Goal: Task Accomplishment & Management: Use online tool/utility

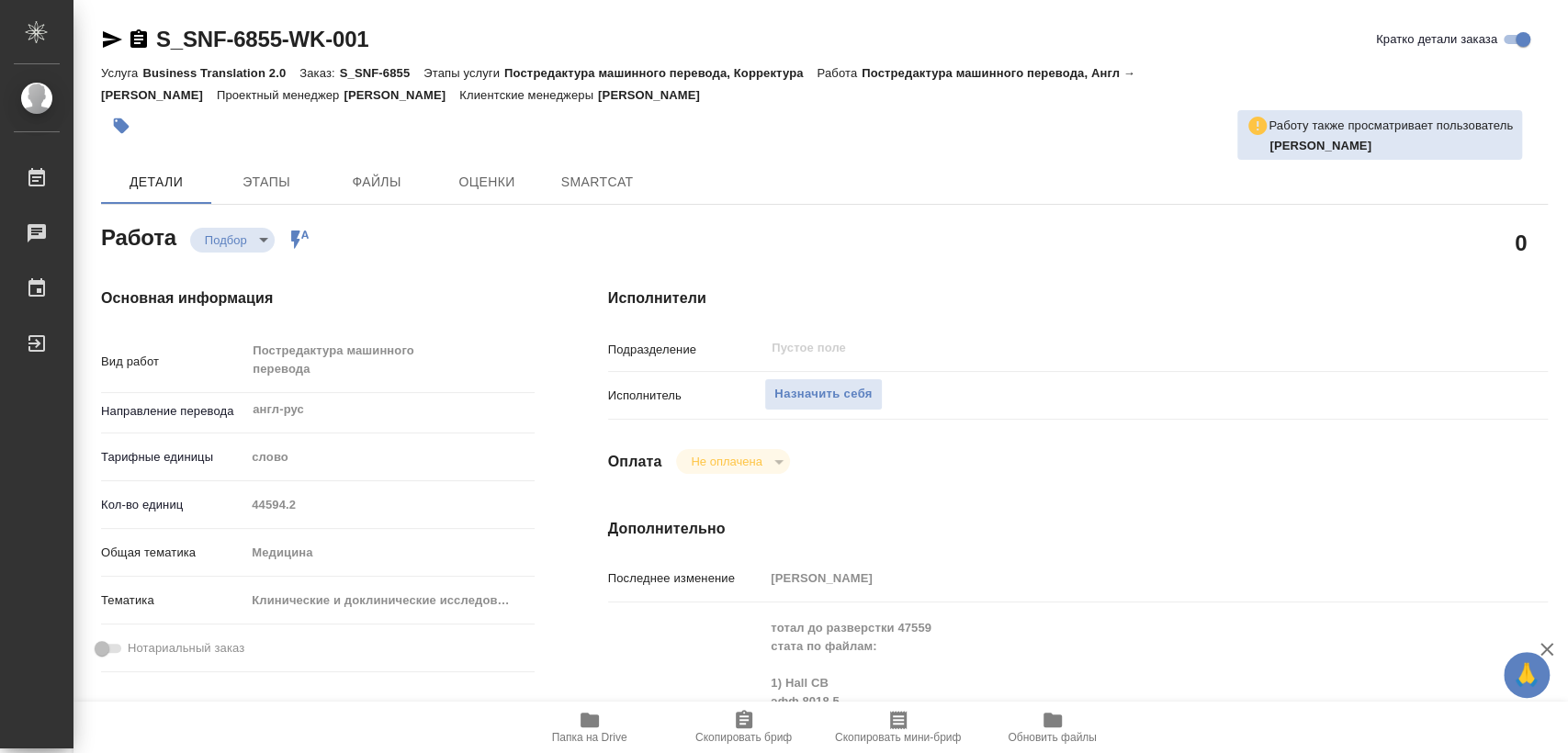
type textarea "x"
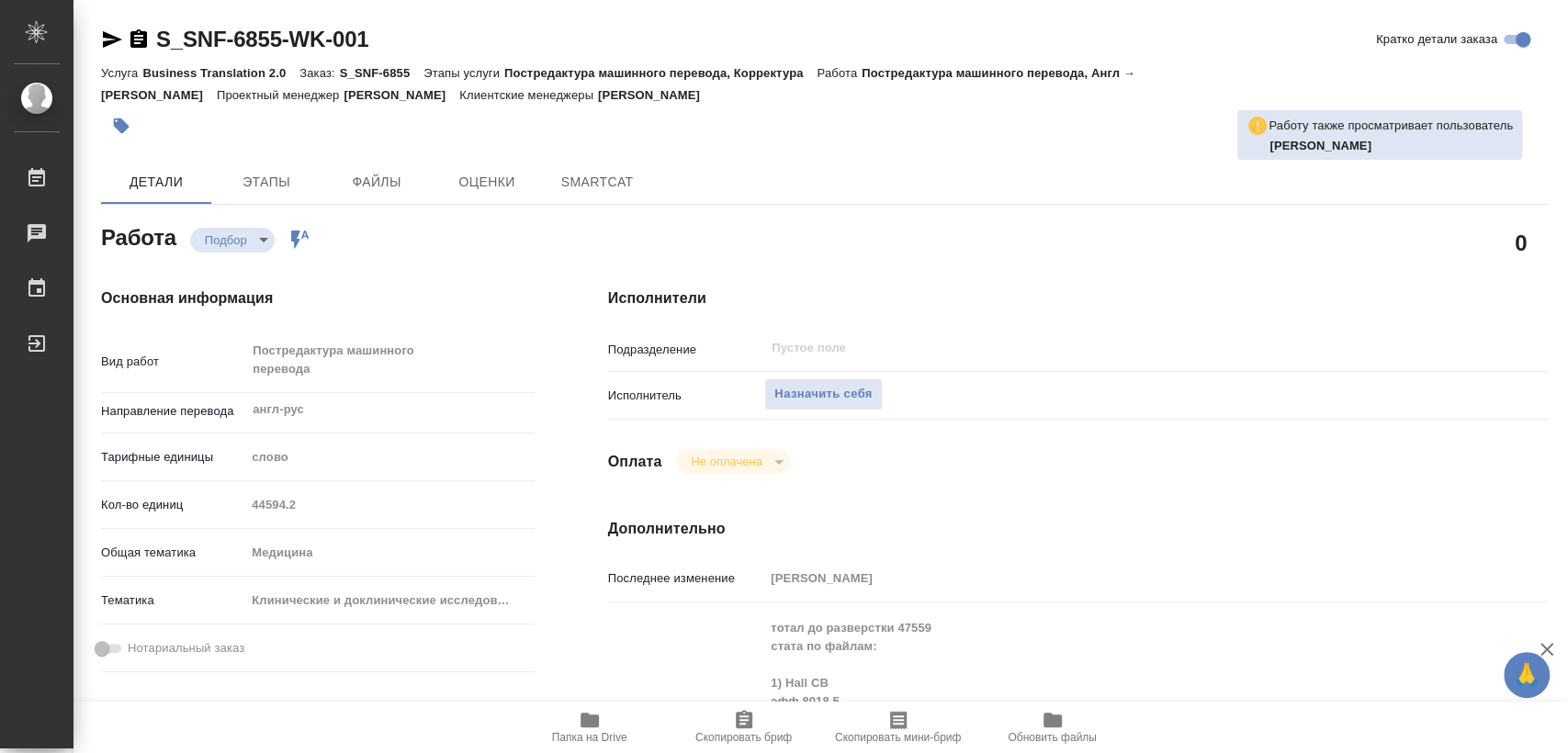
type textarea "x"
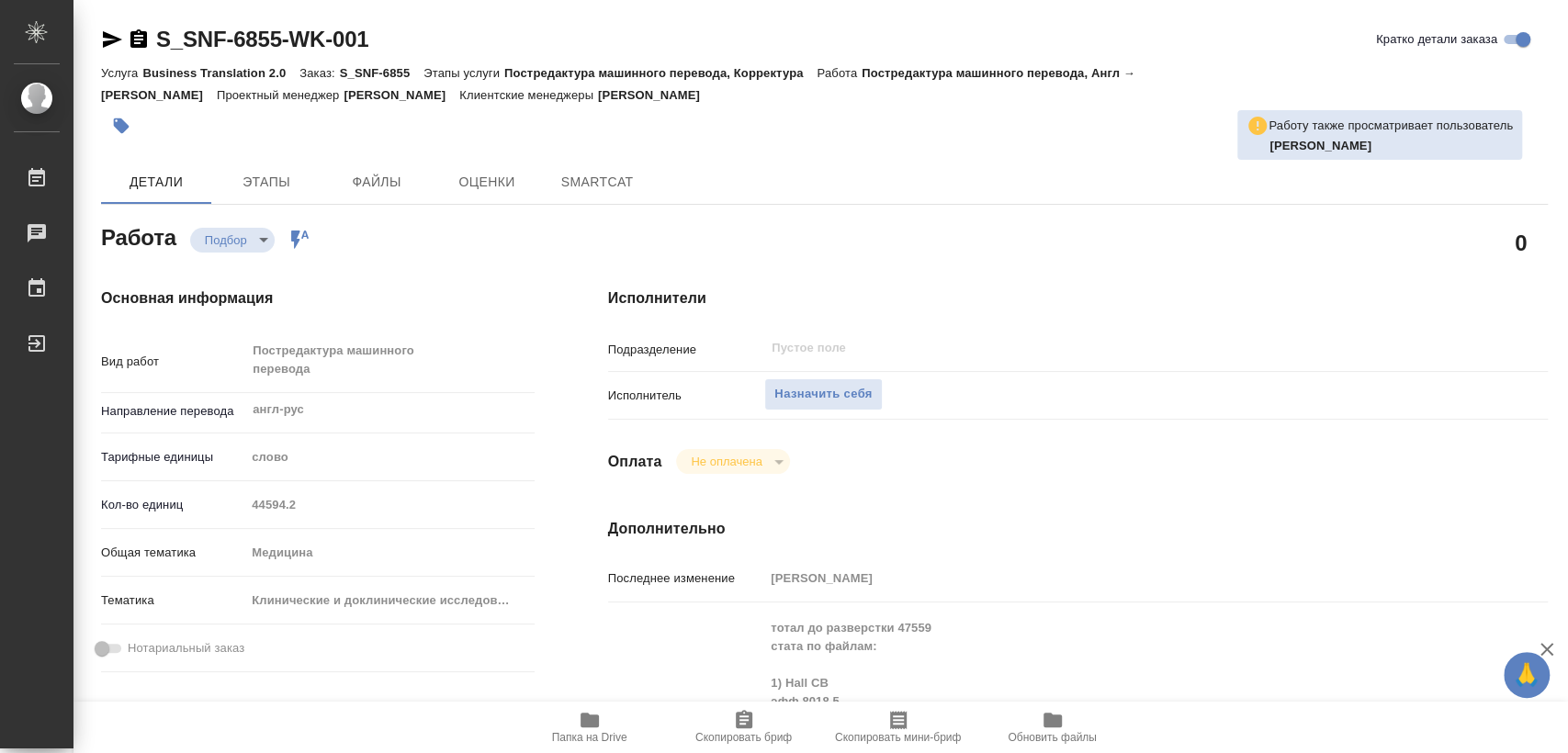
type textarea "x"
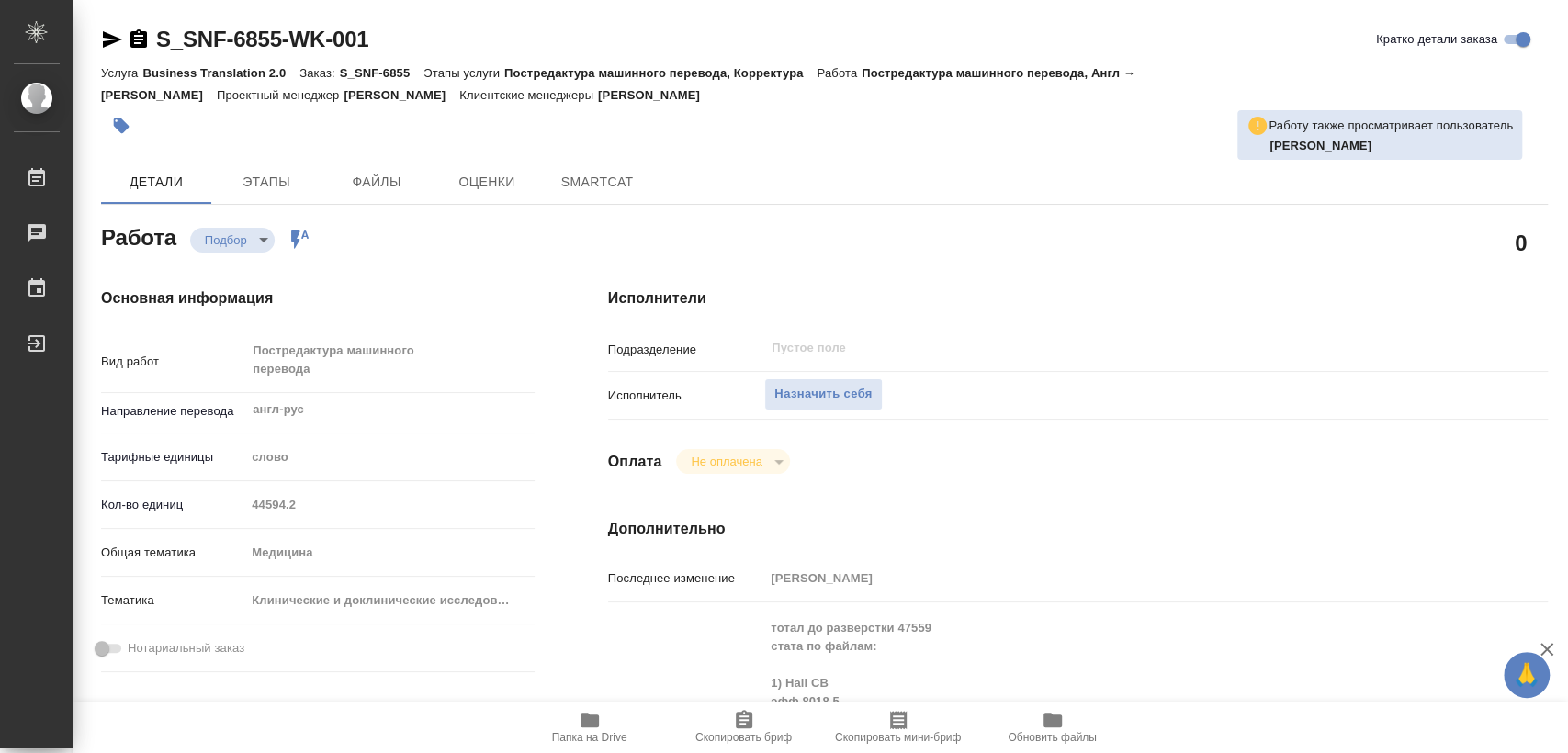
type textarea "x"
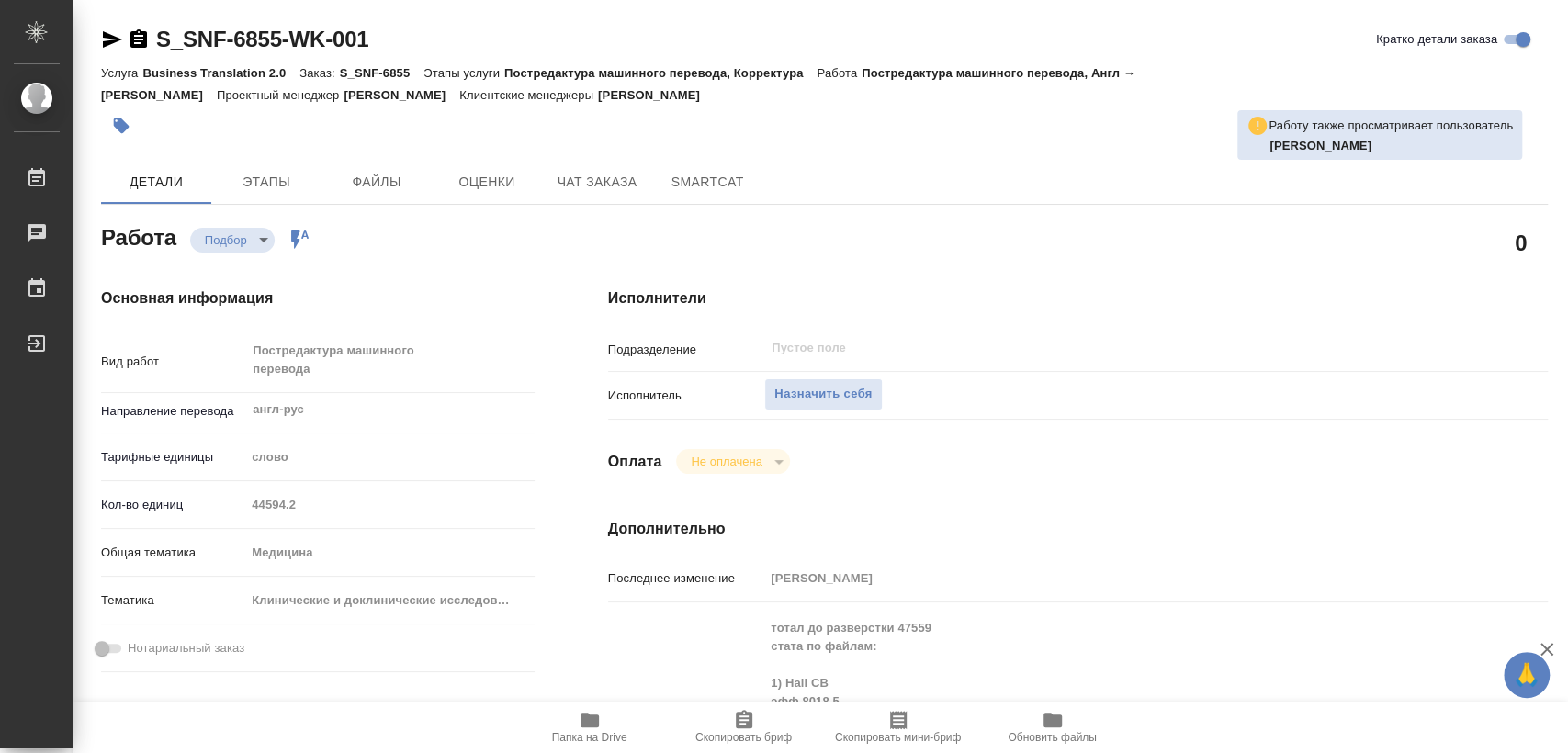
type textarea "x"
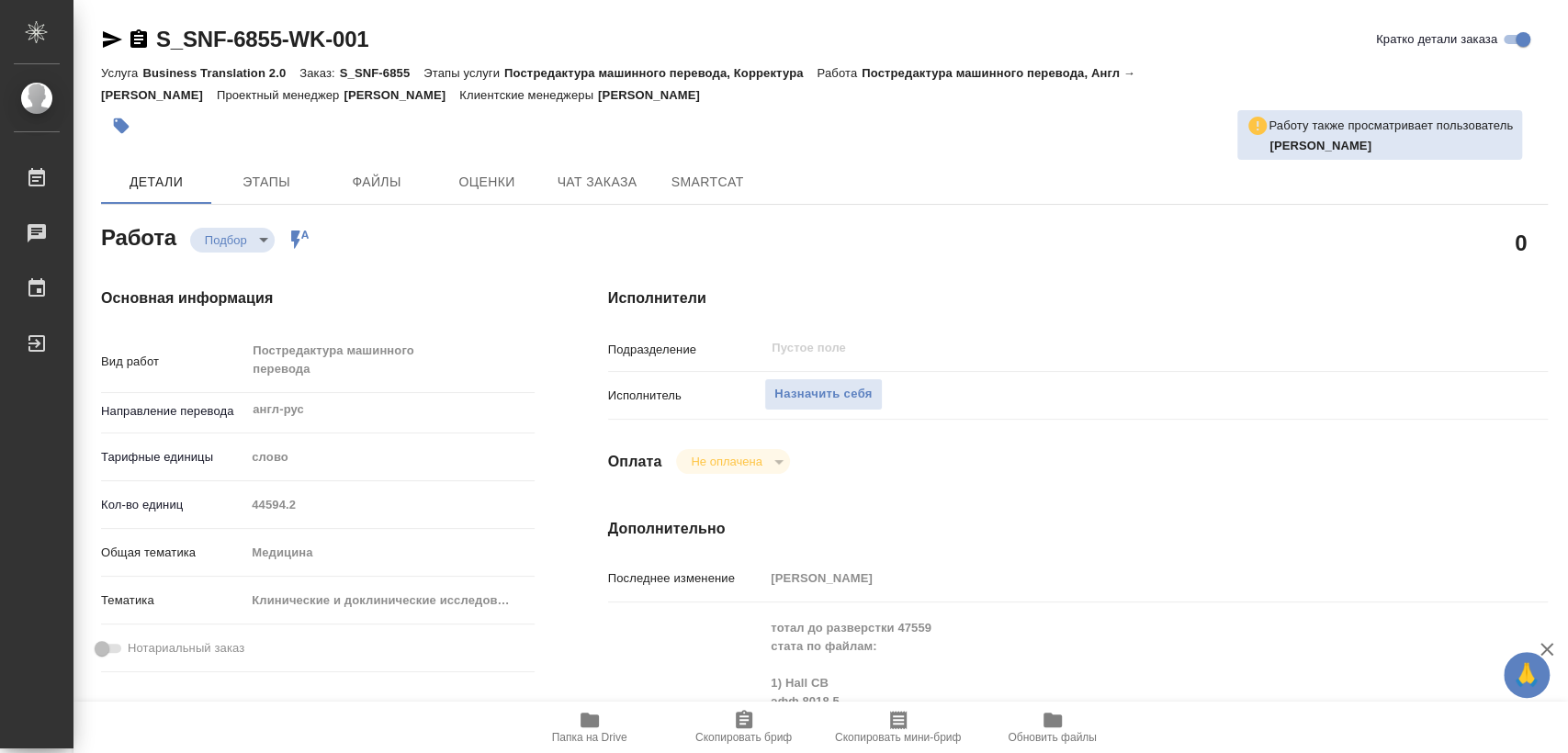
type textarea "x"
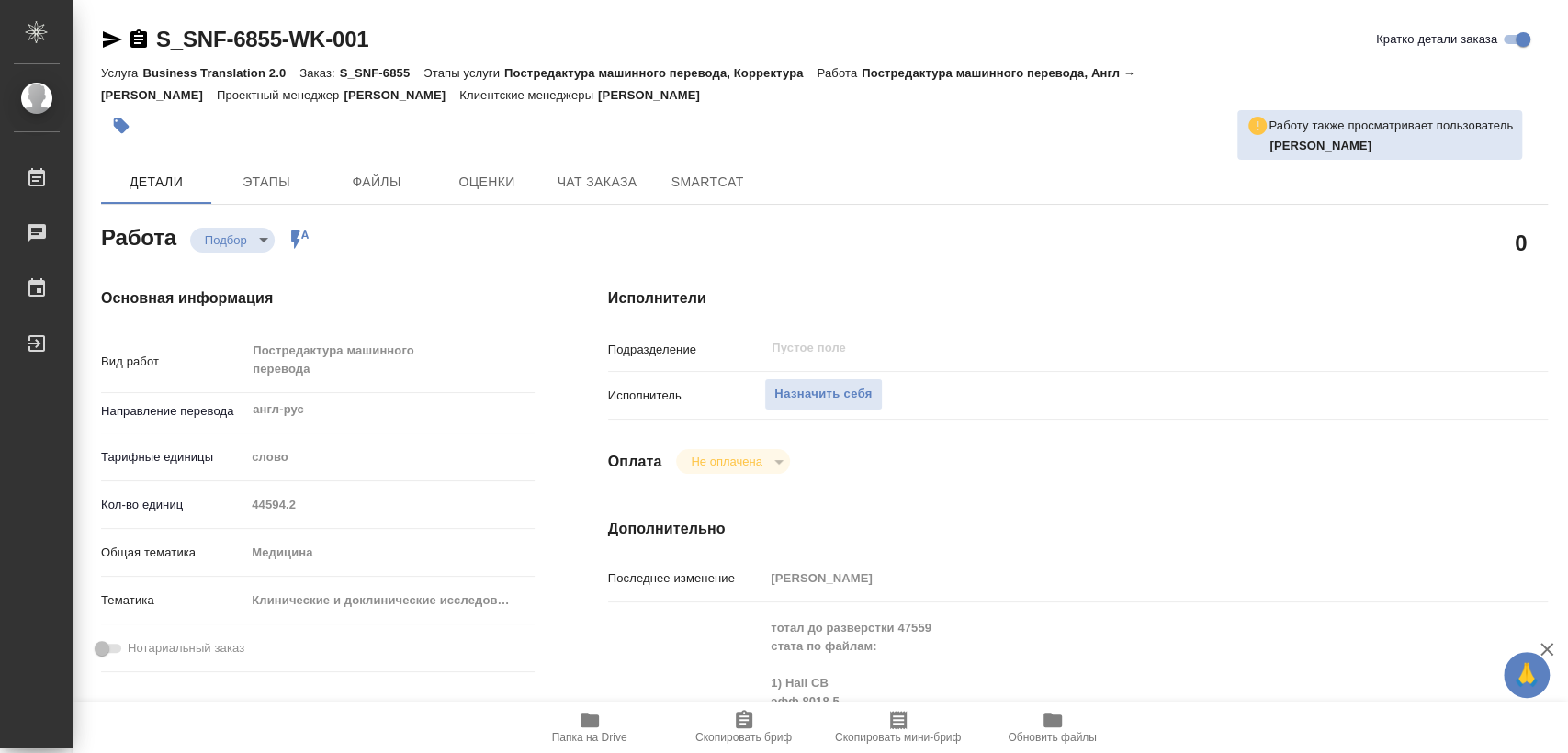
type textarea "x"
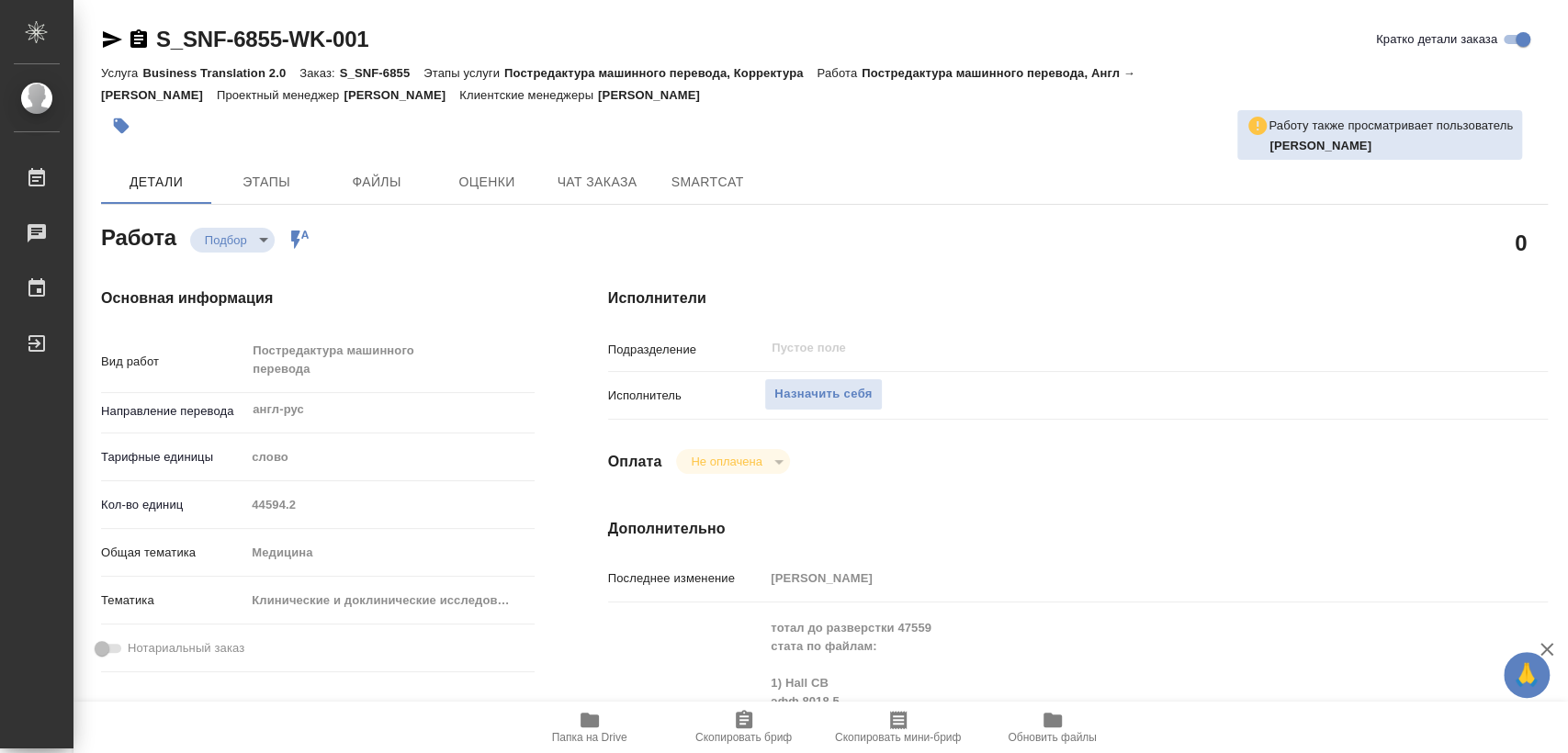
type textarea "x"
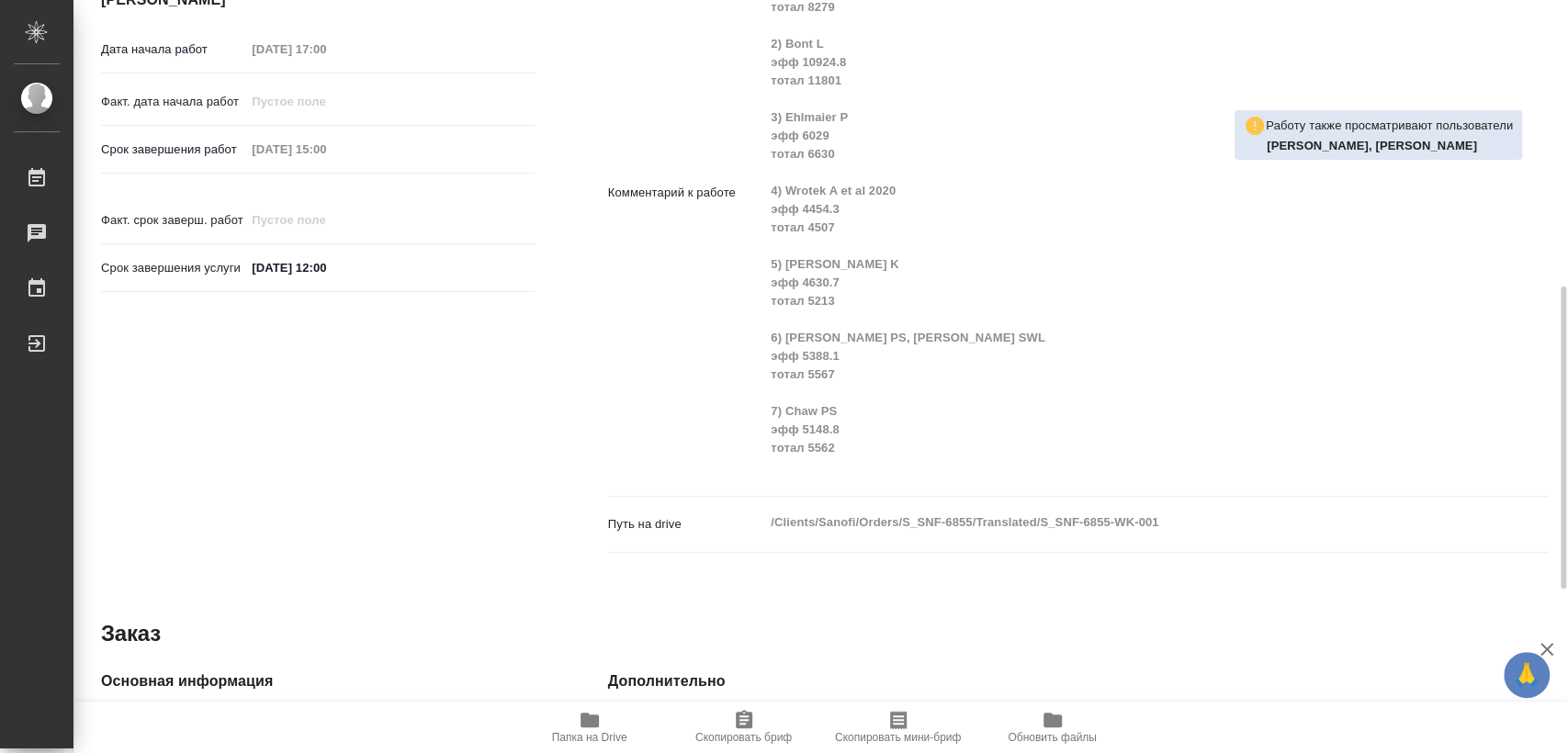
scroll to position [1122, 0]
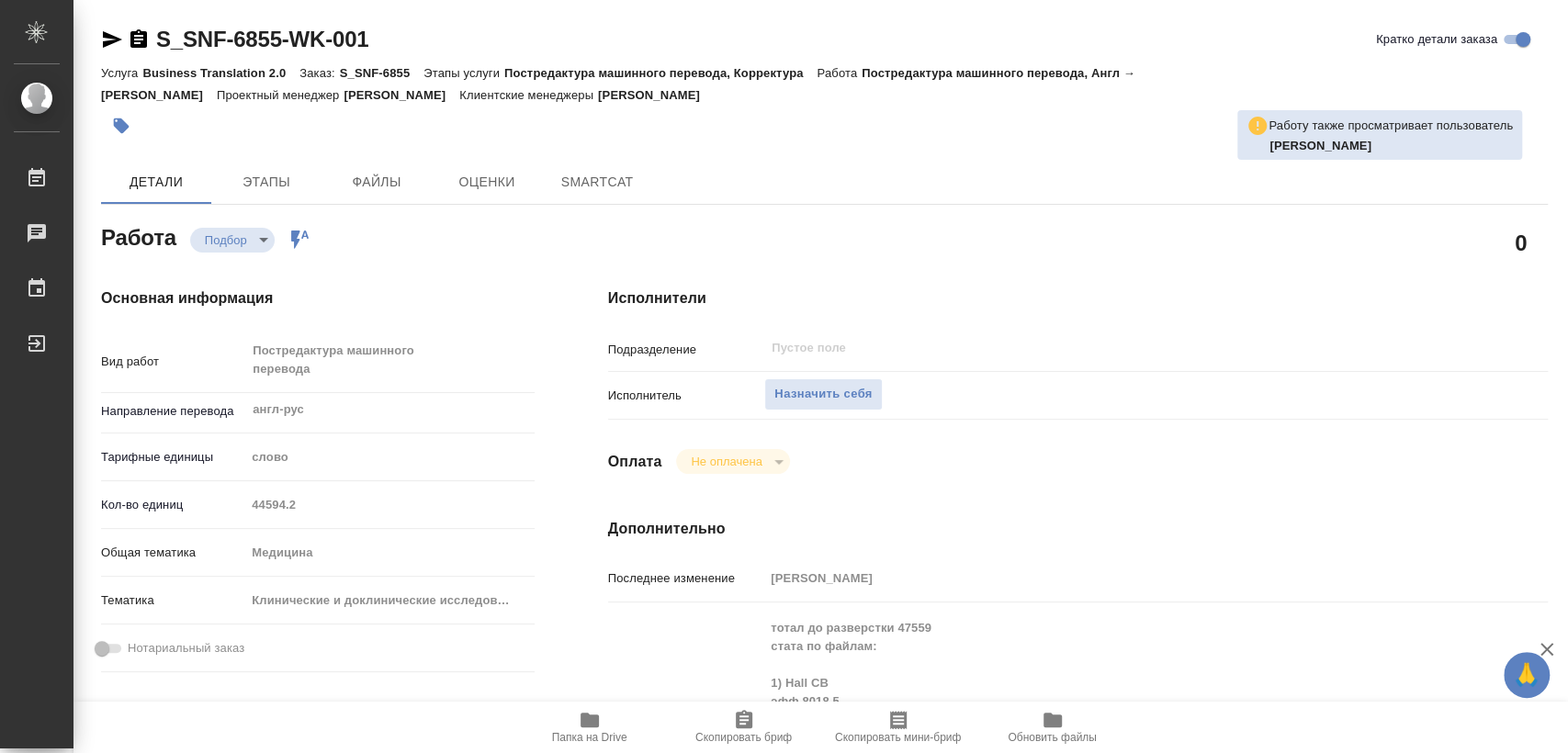
type textarea "x"
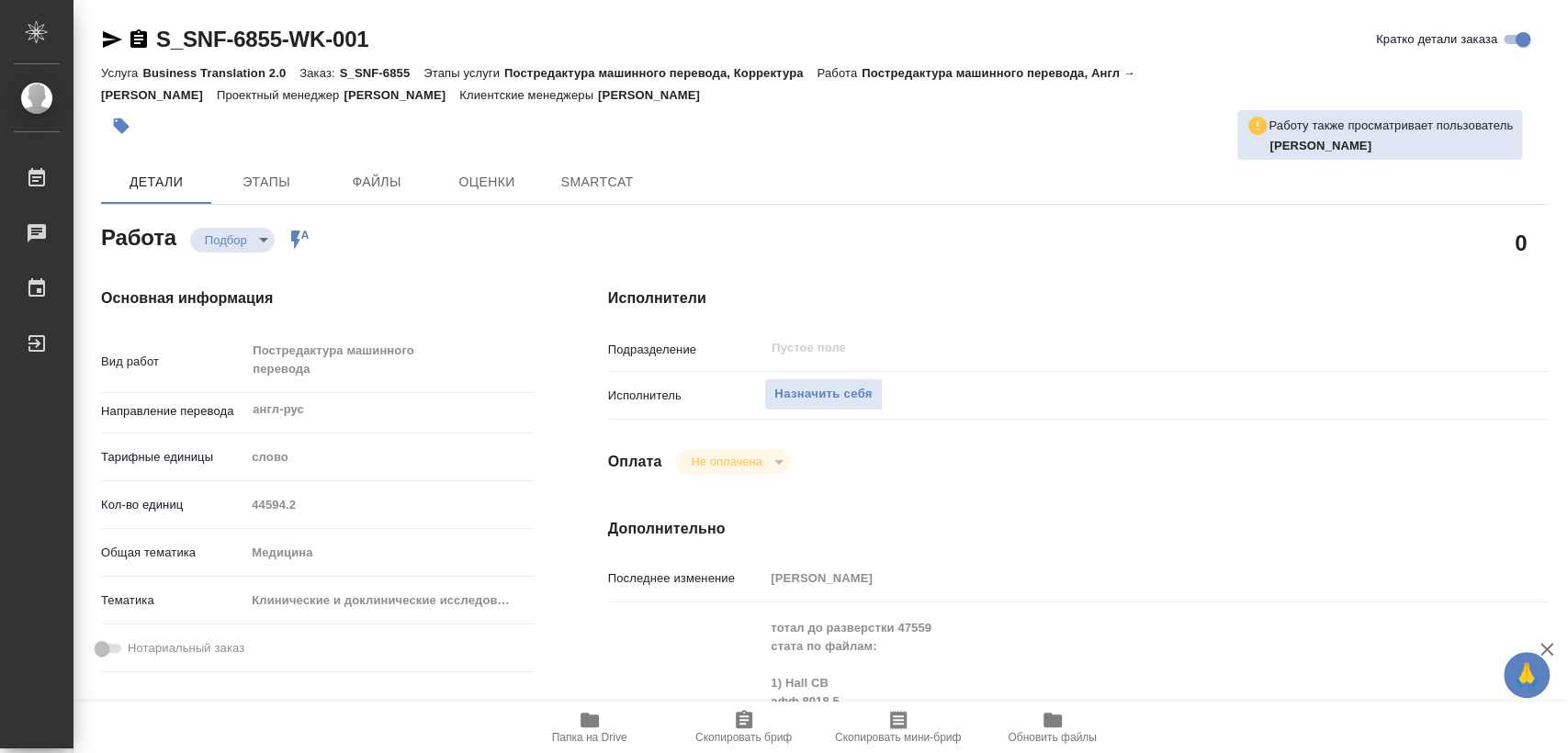
type textarea "x"
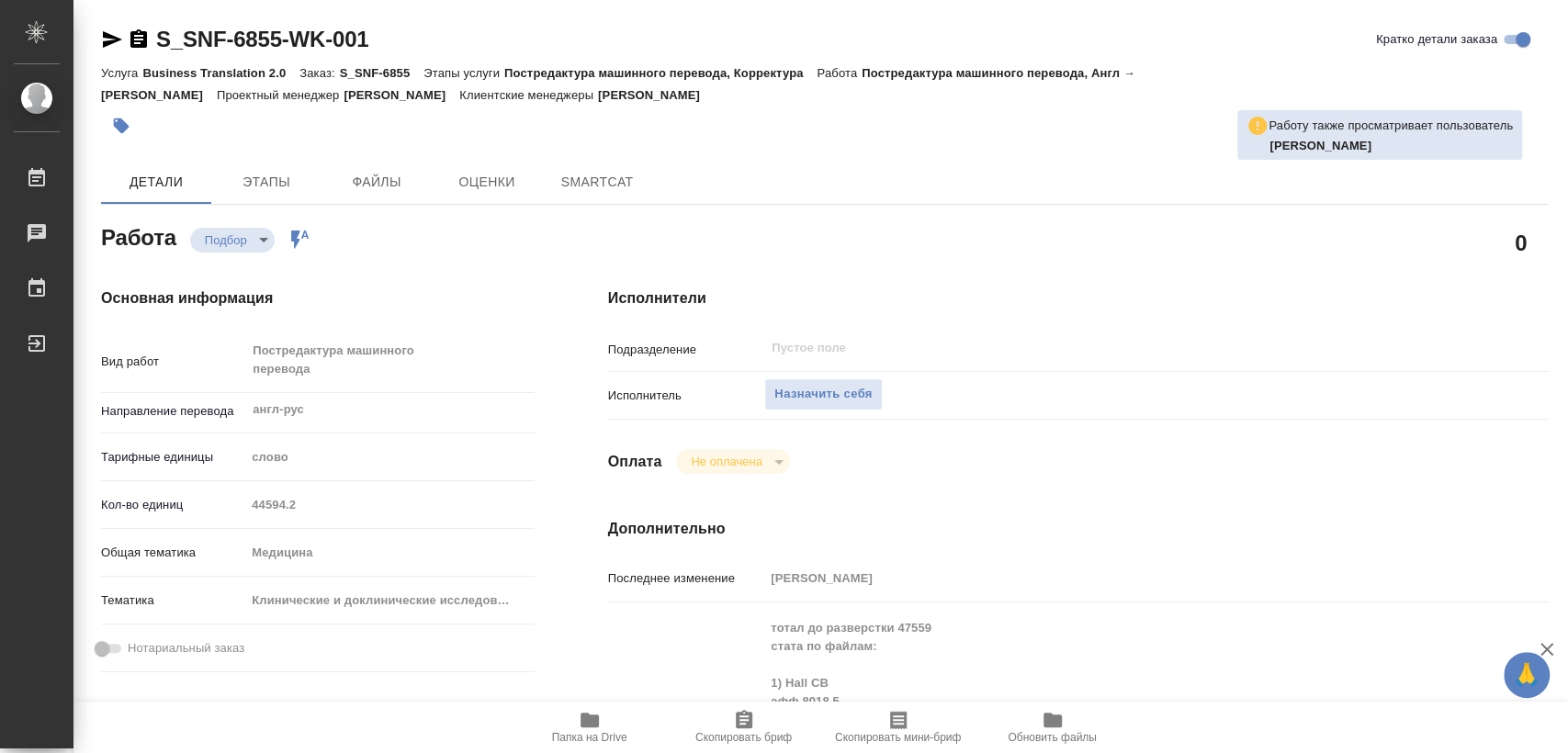
type textarea "x"
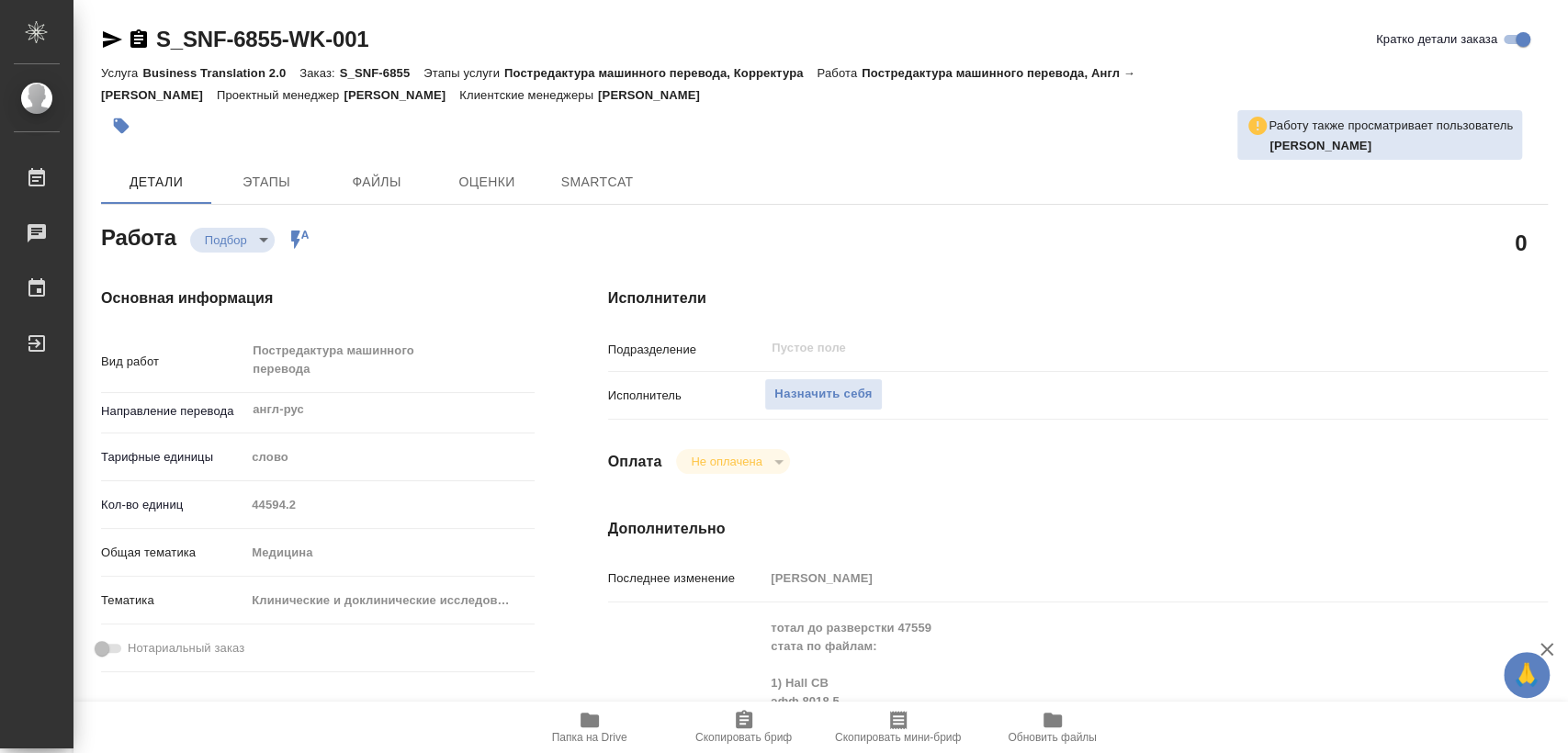
type textarea "x"
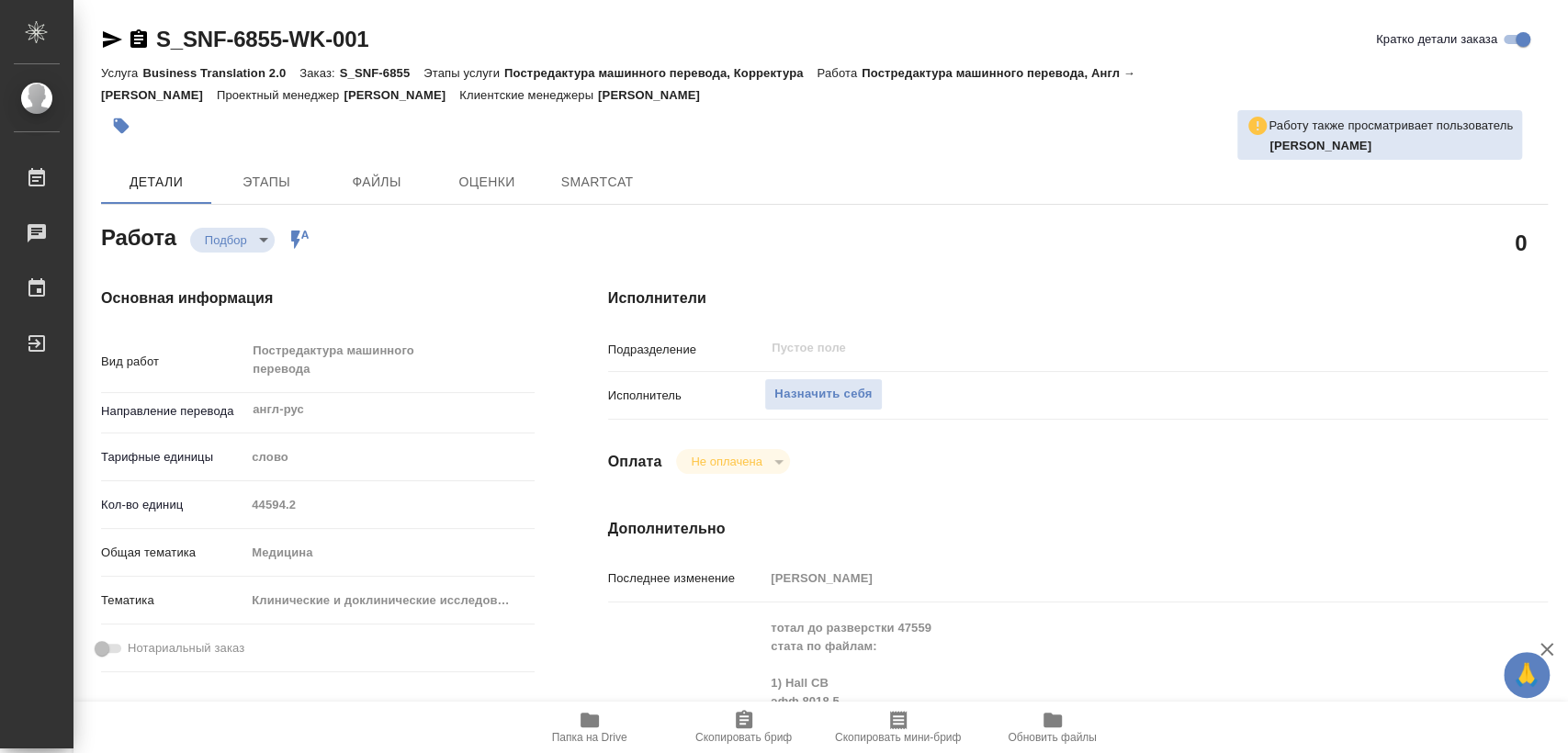
type textarea "x"
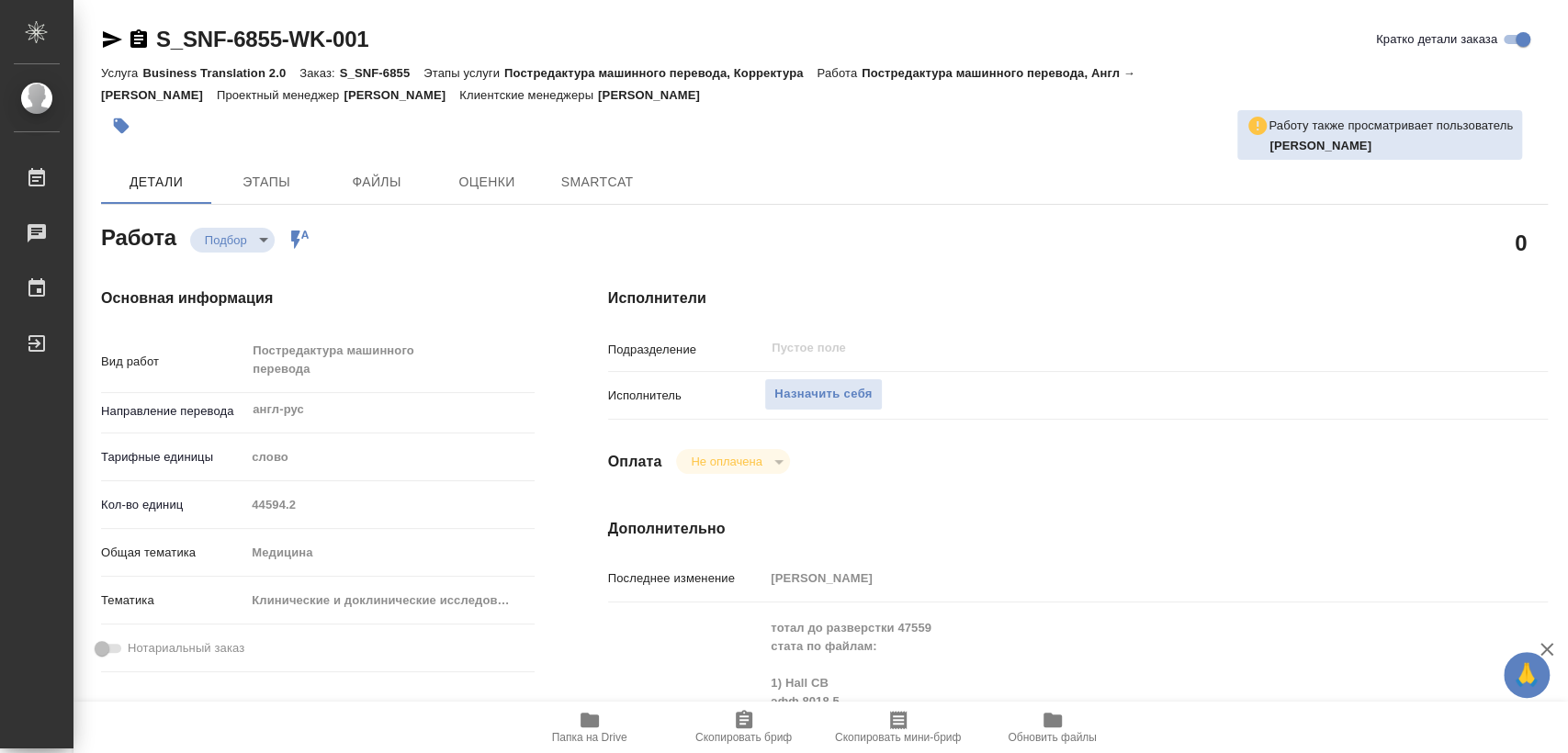
type textarea "x"
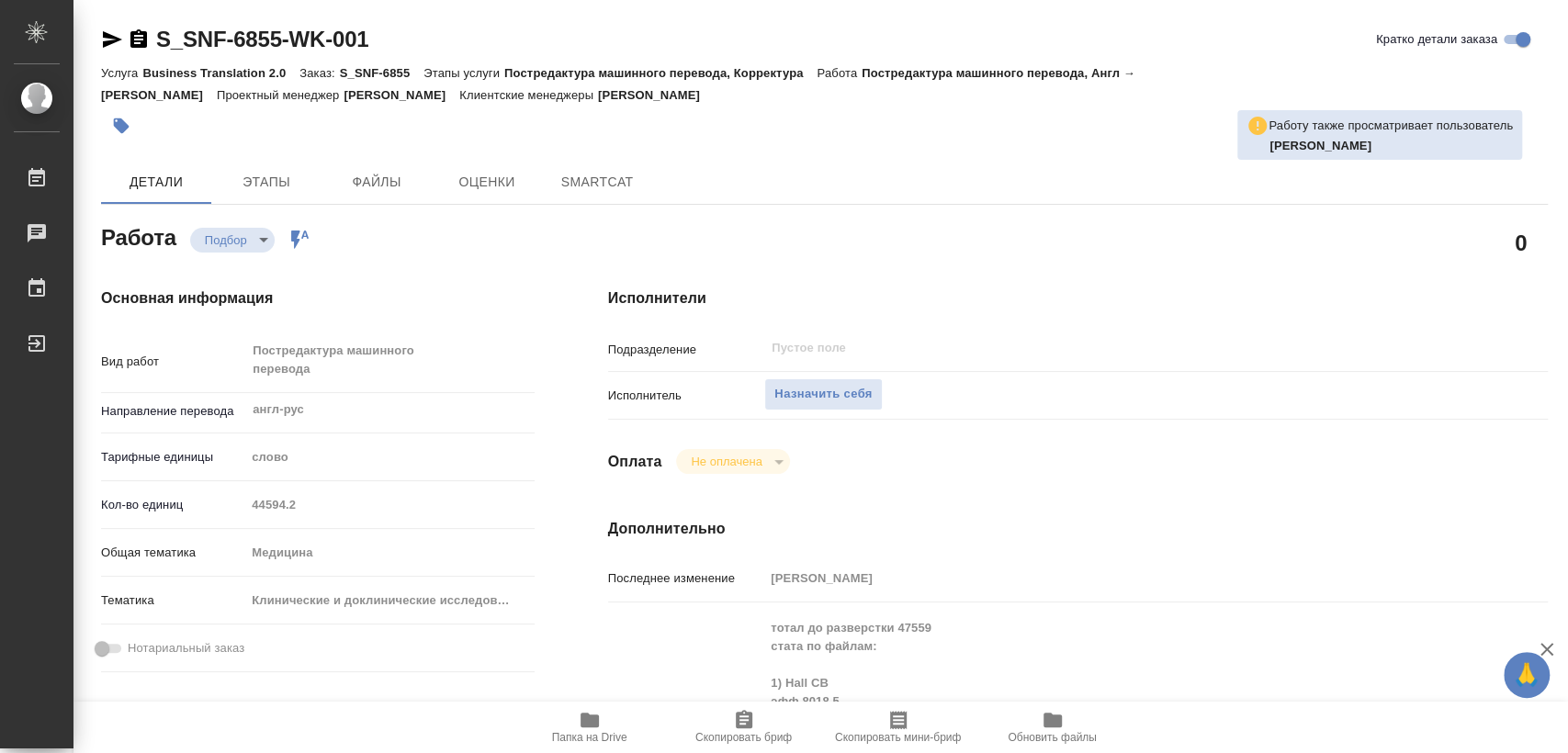
type textarea "x"
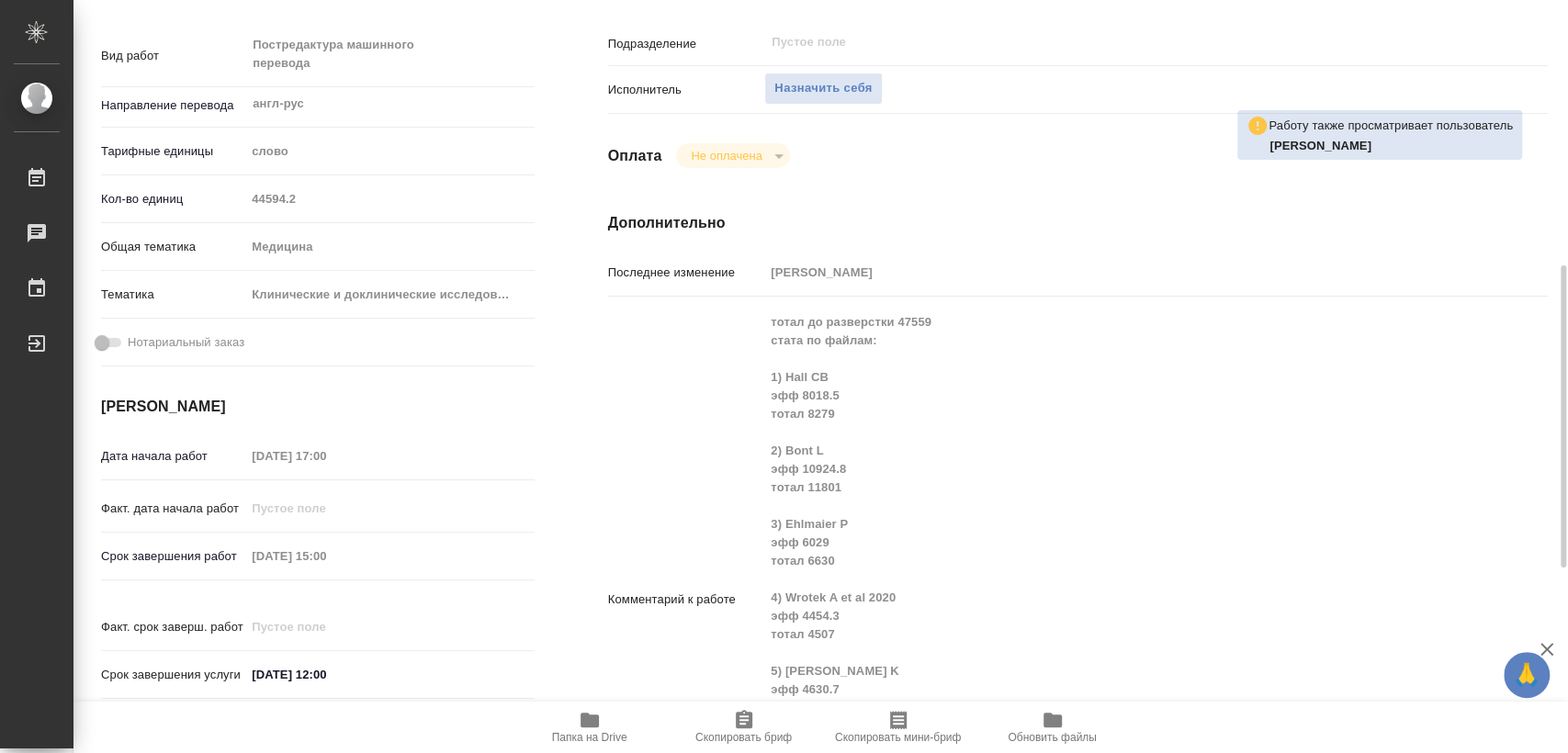
scroll to position [510, 0]
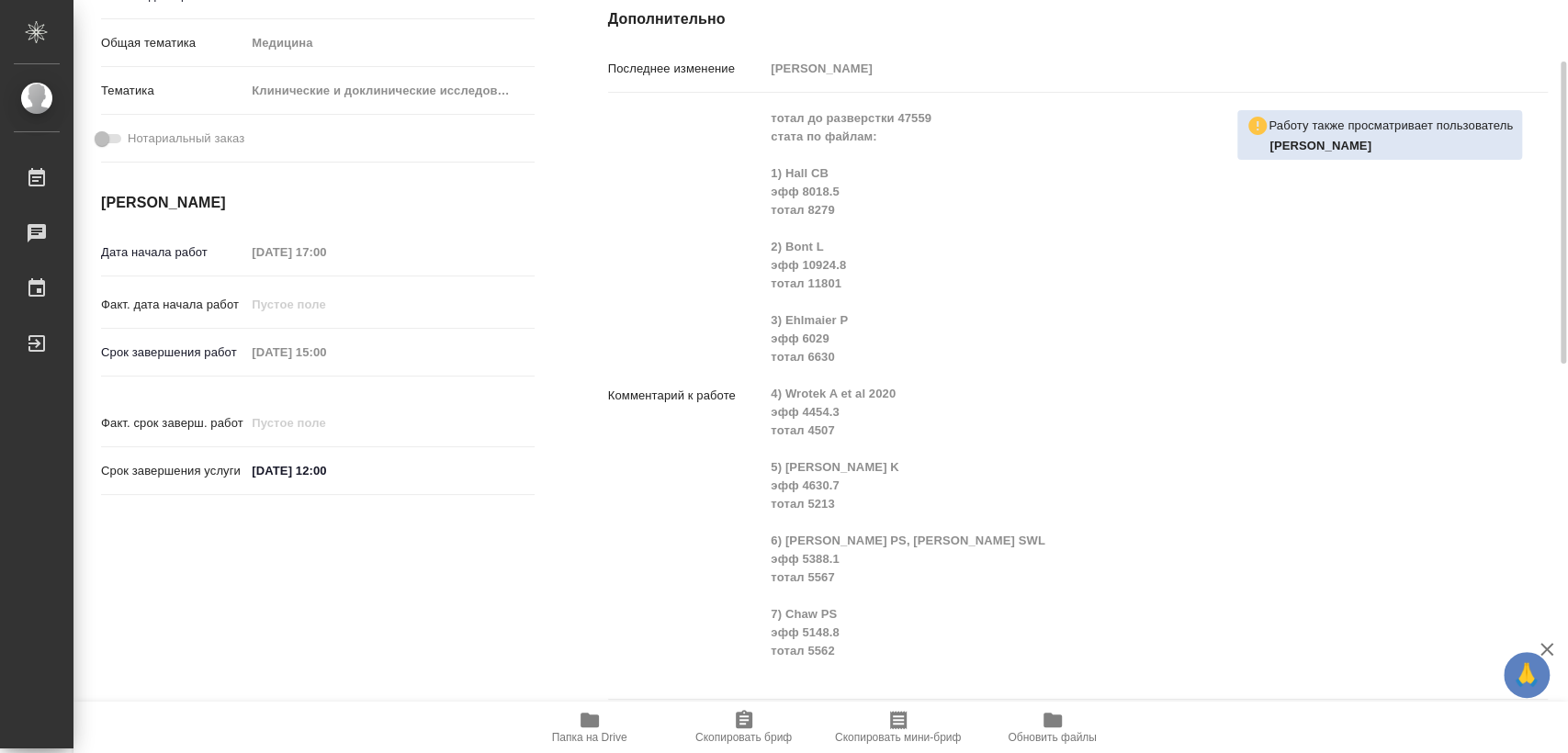
type textarea "x"
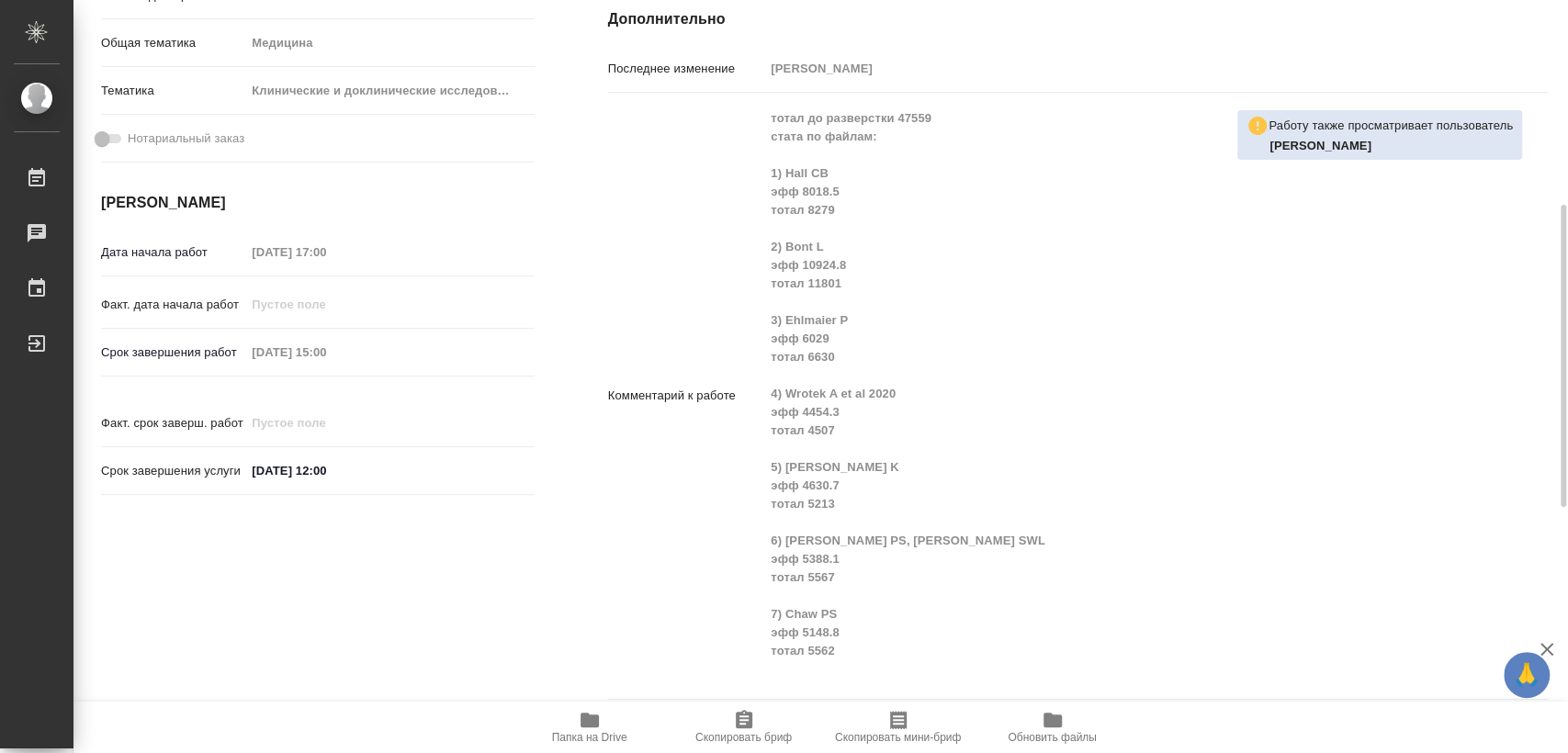
type textarea "x"
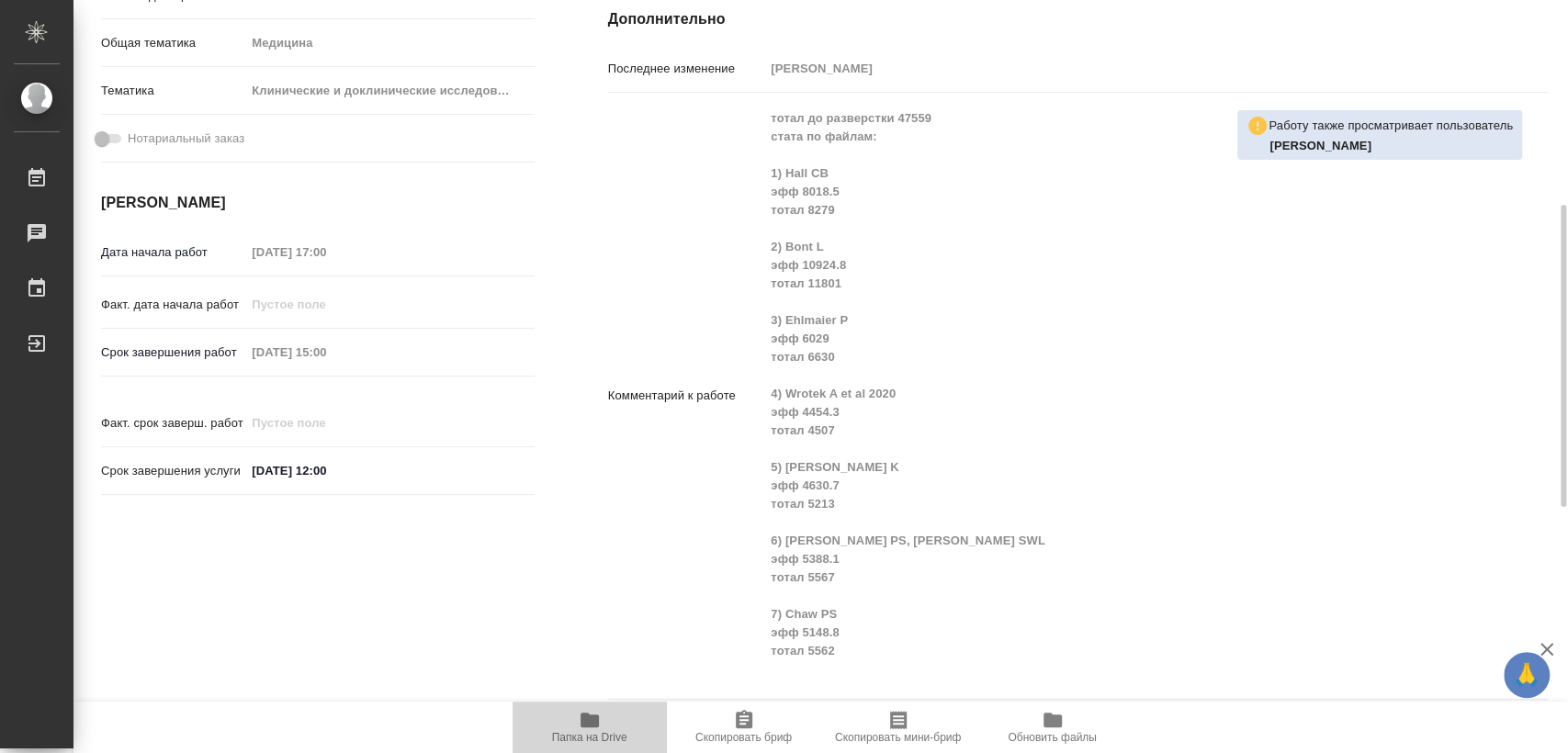
click at [596, 718] on icon "button" at bounding box center [589, 719] width 18 height 14
type textarea "x"
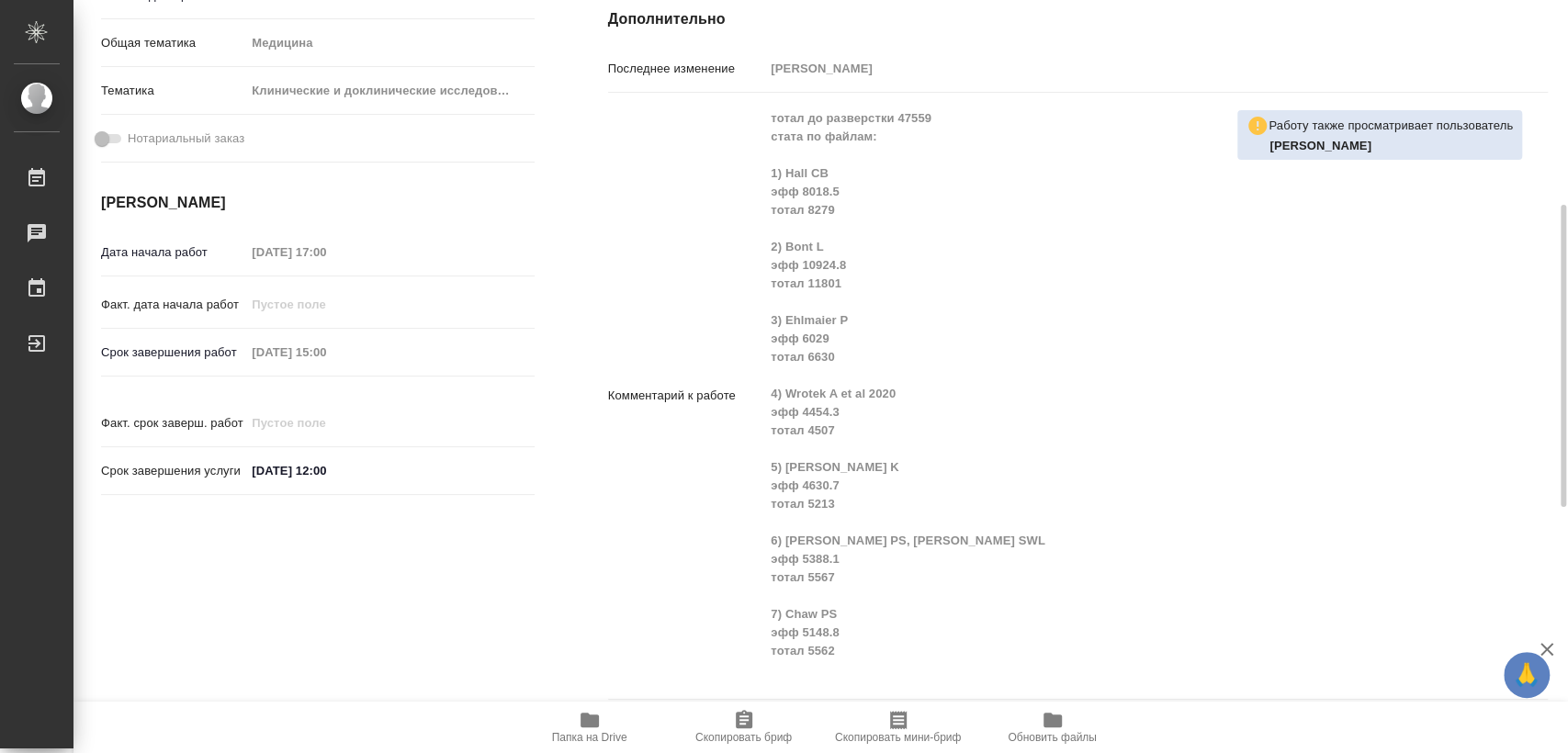
type textarea "x"
